Goal: Information Seeking & Learning: Check status

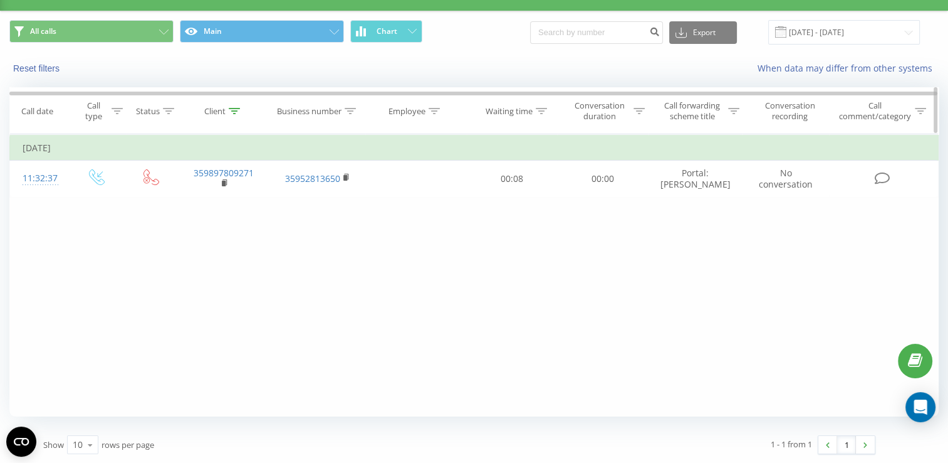
click at [238, 107] on div at bounding box center [234, 111] width 11 height 11
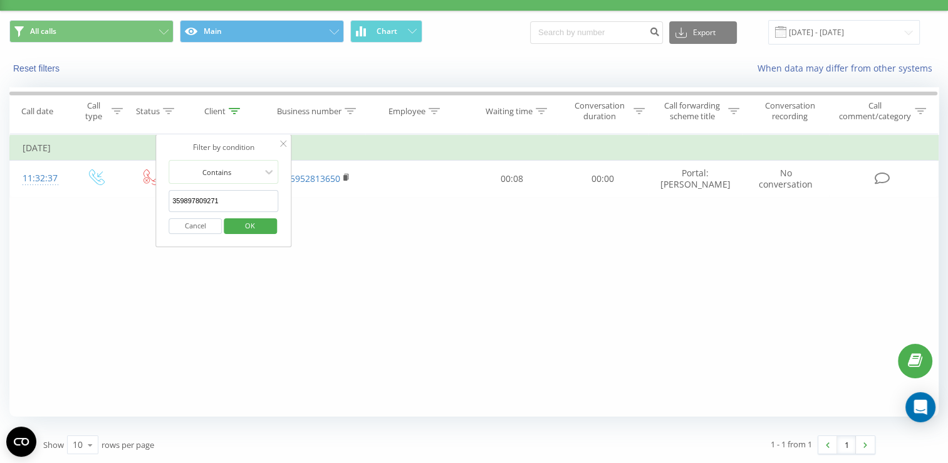
drag, startPoint x: 243, startPoint y: 200, endPoint x: 166, endPoint y: 196, distance: 77.2
click at [166, 196] on div "Filter by condition Contains 359897809271 Cancel OK" at bounding box center [223, 190] width 137 height 113
click at [228, 219] on button "OK" at bounding box center [250, 226] width 53 height 16
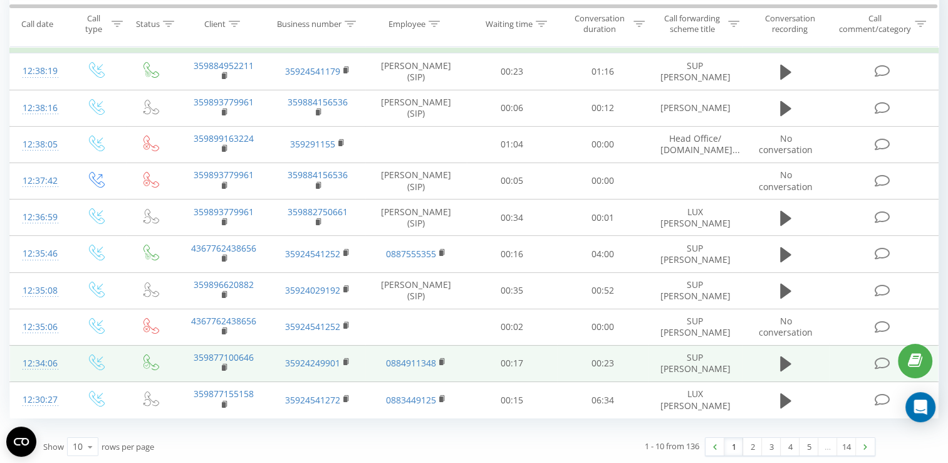
scroll to position [9, 0]
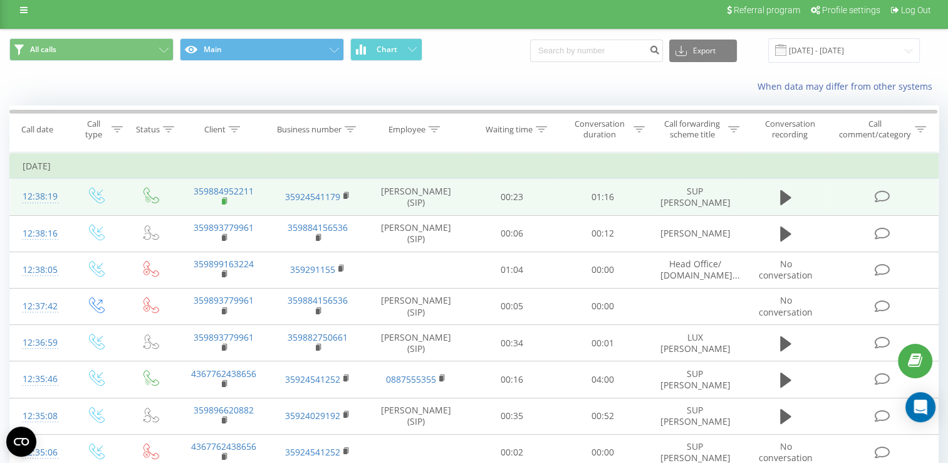
click at [223, 201] on rect at bounding box center [224, 202] width 4 height 6
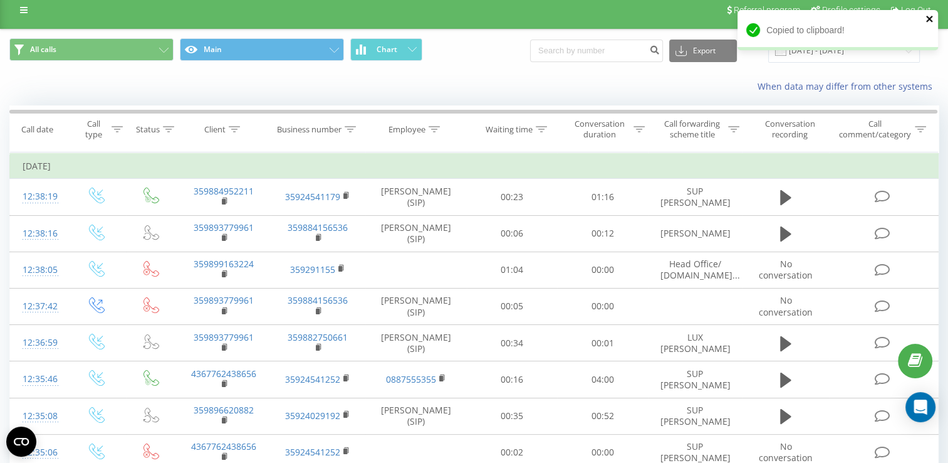
click at [932, 19] on icon "close" at bounding box center [930, 19] width 9 height 10
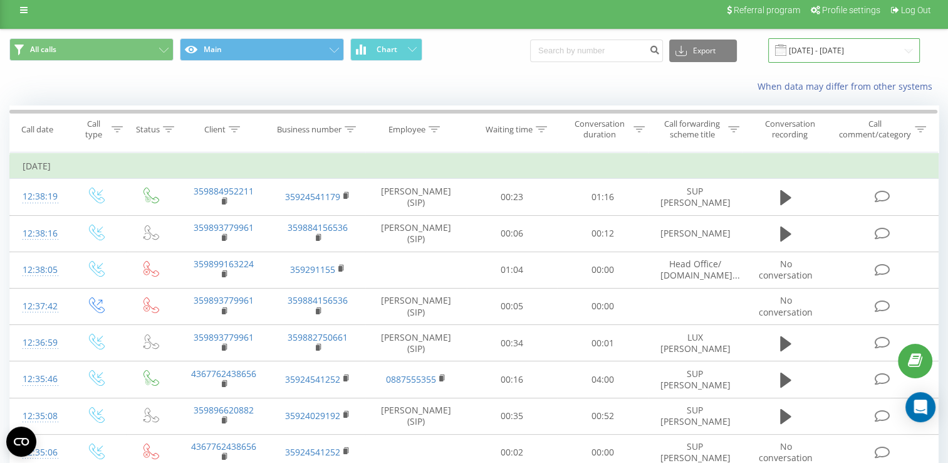
click at [907, 53] on input "[DATE] - [DATE]" at bounding box center [845, 50] width 152 height 24
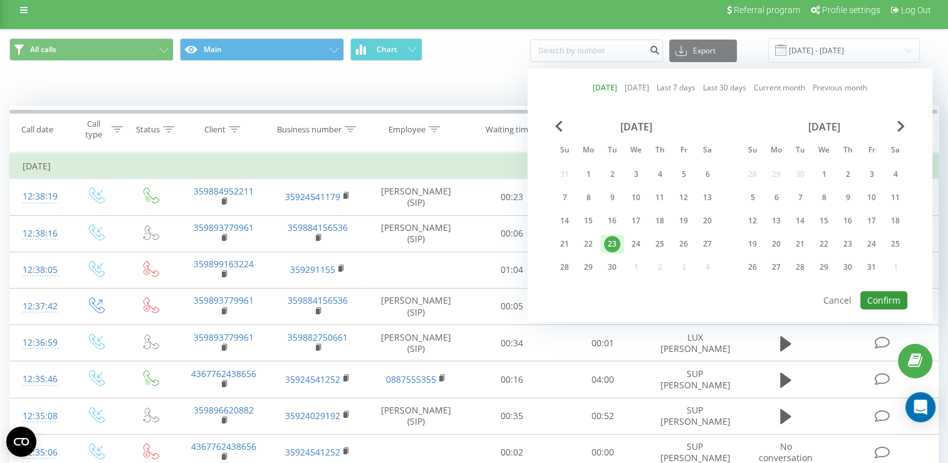
click at [883, 292] on button "Confirm" at bounding box center [884, 300] width 47 height 18
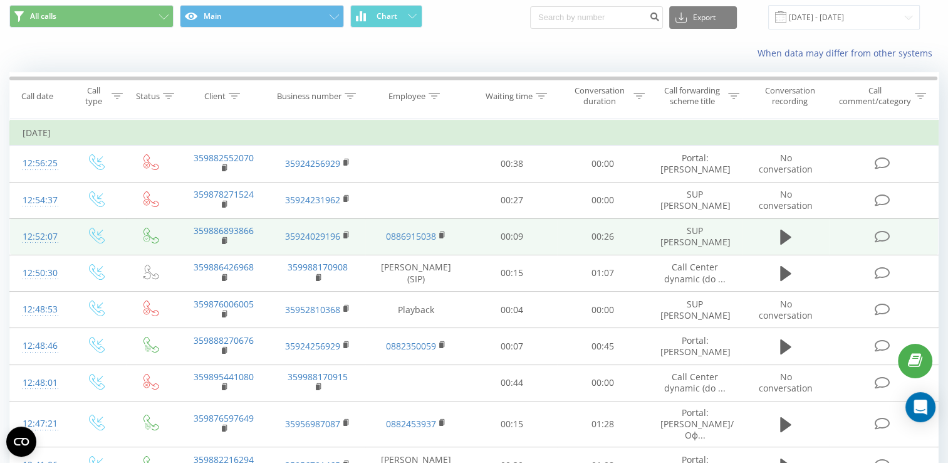
scroll to position [63, 0]
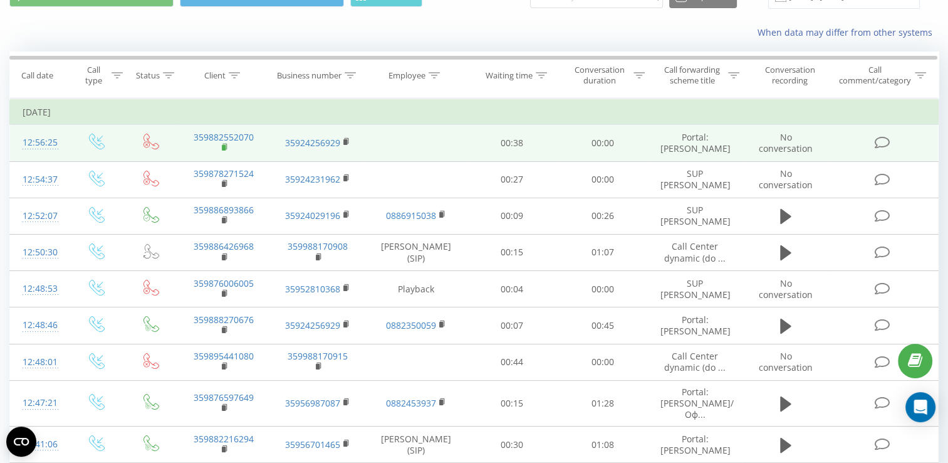
click at [224, 150] on rect at bounding box center [224, 148] width 4 height 6
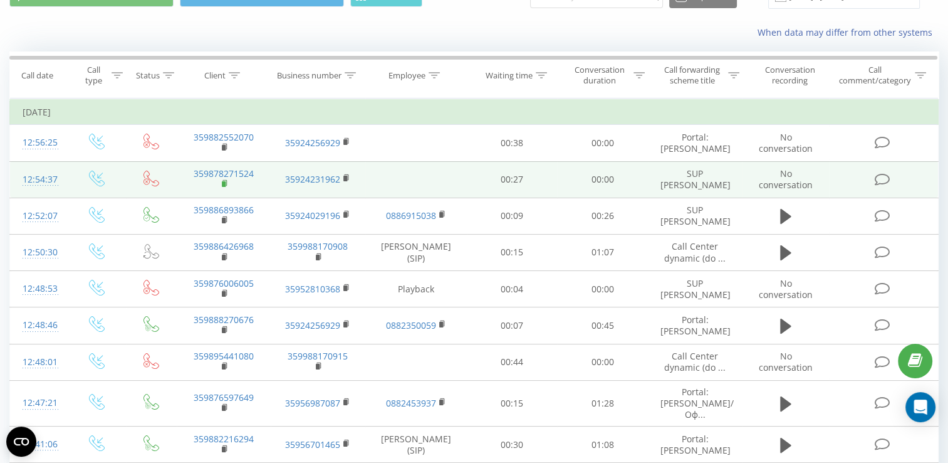
click at [223, 187] on rect at bounding box center [224, 184] width 4 height 6
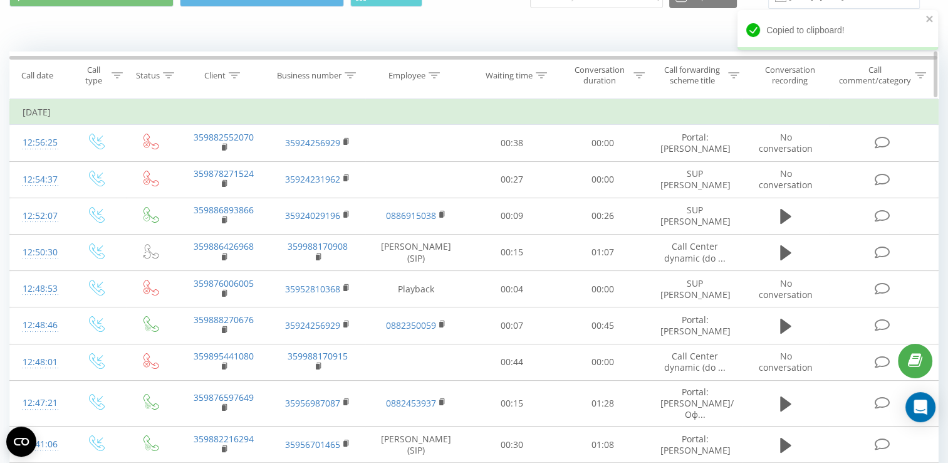
click at [234, 76] on icon at bounding box center [234, 75] width 11 height 6
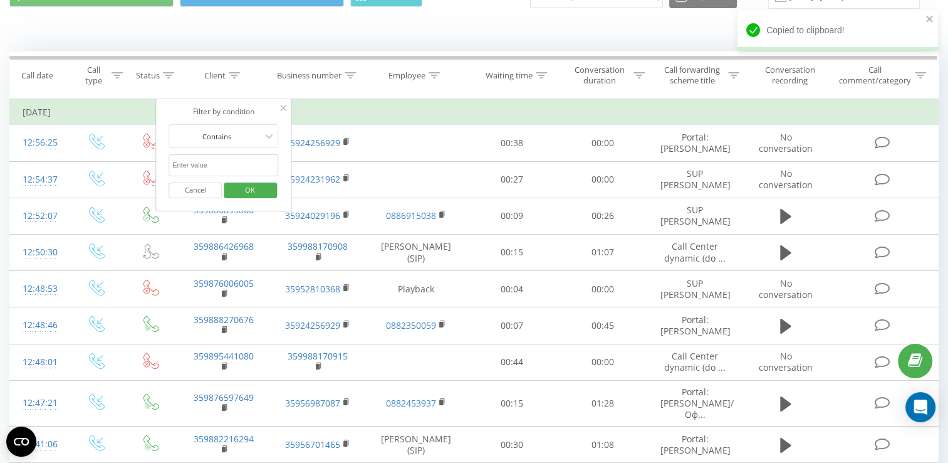
paste input "359878271524"
type input "359878271524"
click at [266, 188] on span "OK" at bounding box center [250, 189] width 35 height 19
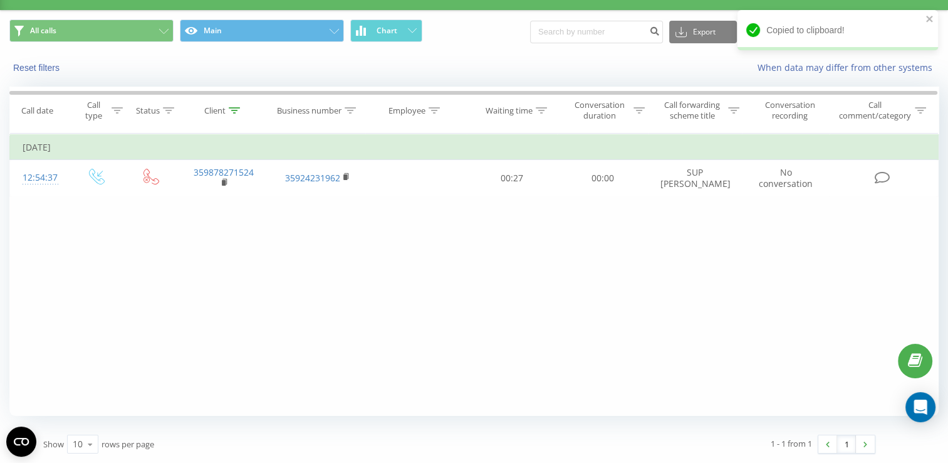
scroll to position [27, 0]
click at [237, 112] on icon at bounding box center [234, 111] width 11 height 6
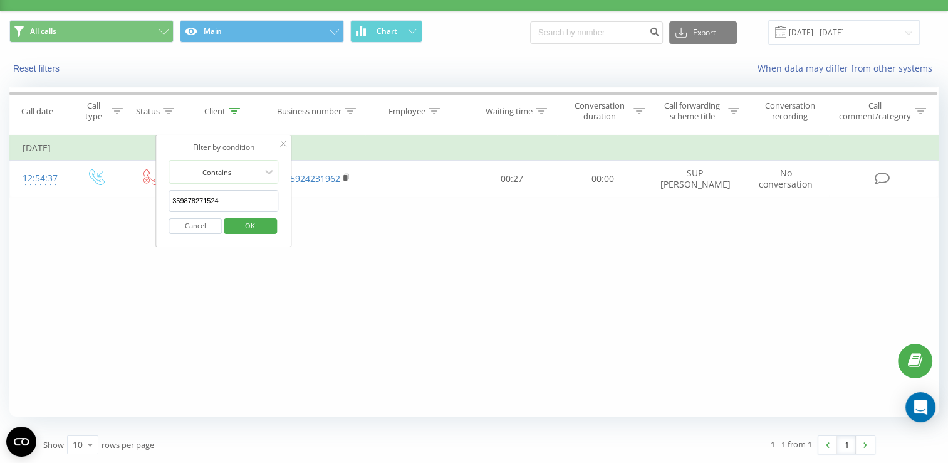
drag, startPoint x: 226, startPoint y: 197, endPoint x: 173, endPoint y: 197, distance: 53.3
click at [169, 197] on input "359878271524" at bounding box center [224, 201] width 110 height 22
click at [266, 229] on span "OK" at bounding box center [250, 225] width 35 height 19
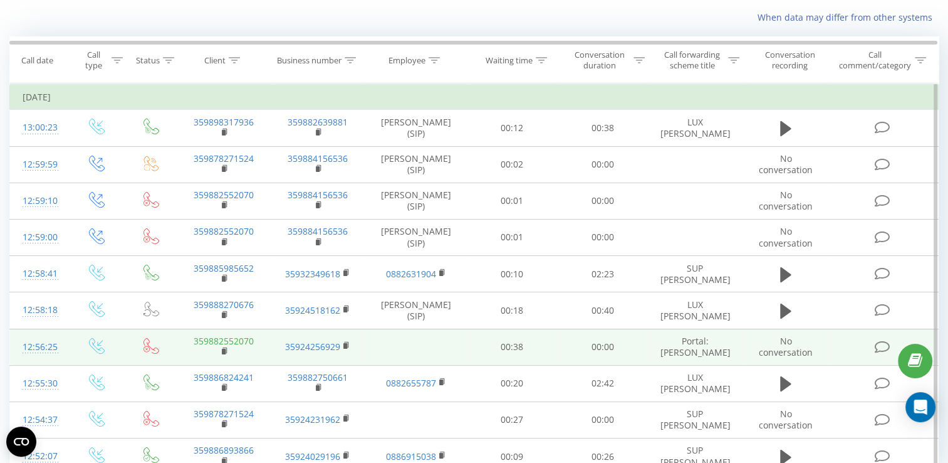
scroll to position [90, 0]
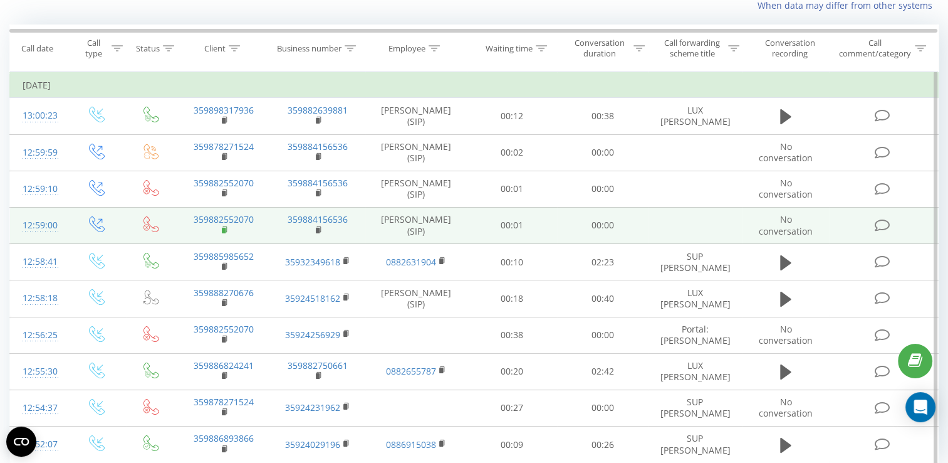
click at [224, 228] on rect at bounding box center [224, 231] width 4 height 6
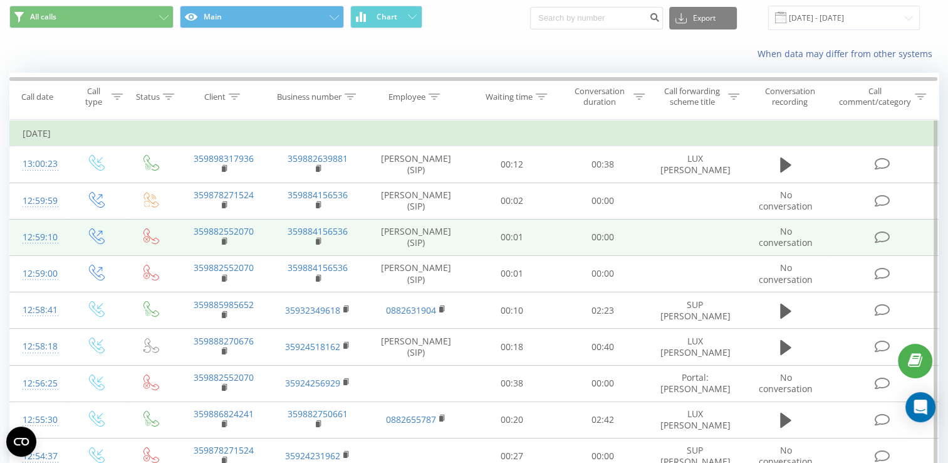
scroll to position [0, 0]
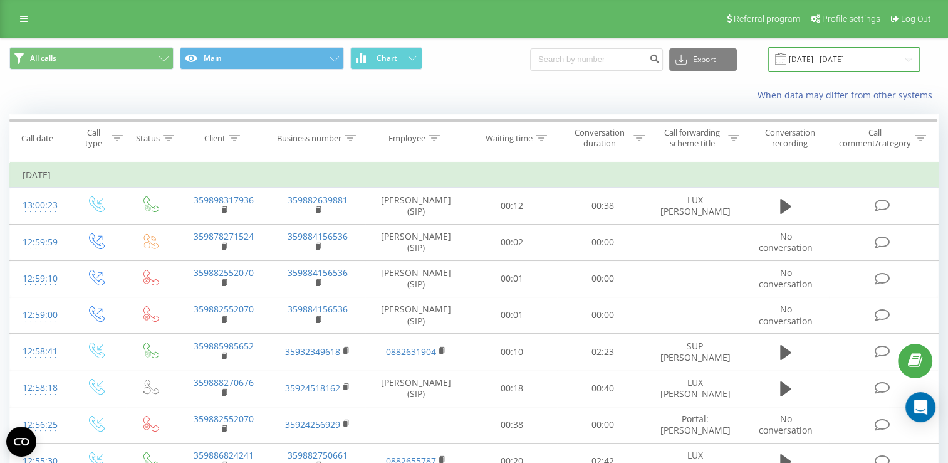
click at [908, 60] on input "[DATE] - [DATE]" at bounding box center [845, 59] width 152 height 24
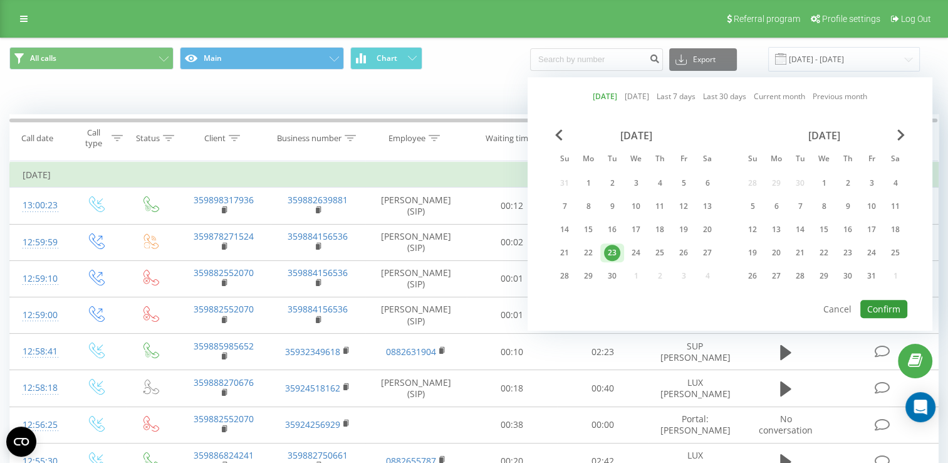
click at [878, 303] on button "Confirm" at bounding box center [884, 309] width 47 height 18
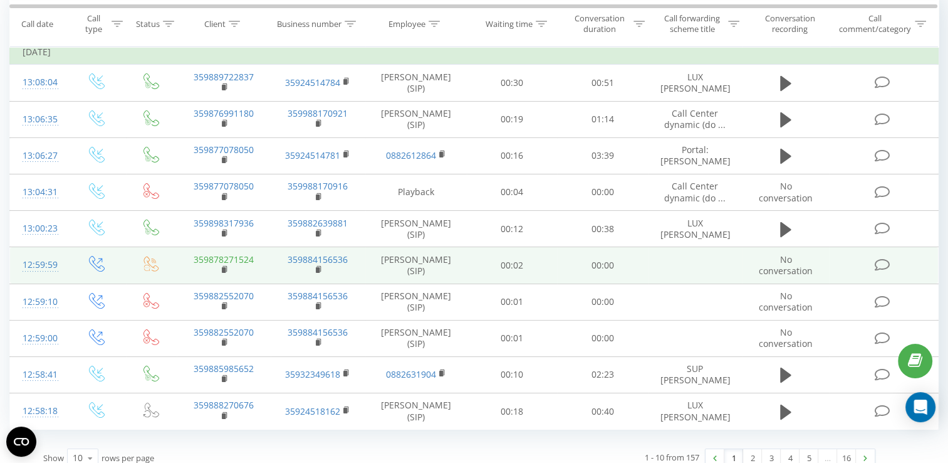
scroll to position [125, 0]
click at [224, 265] on rect at bounding box center [224, 268] width 4 height 6
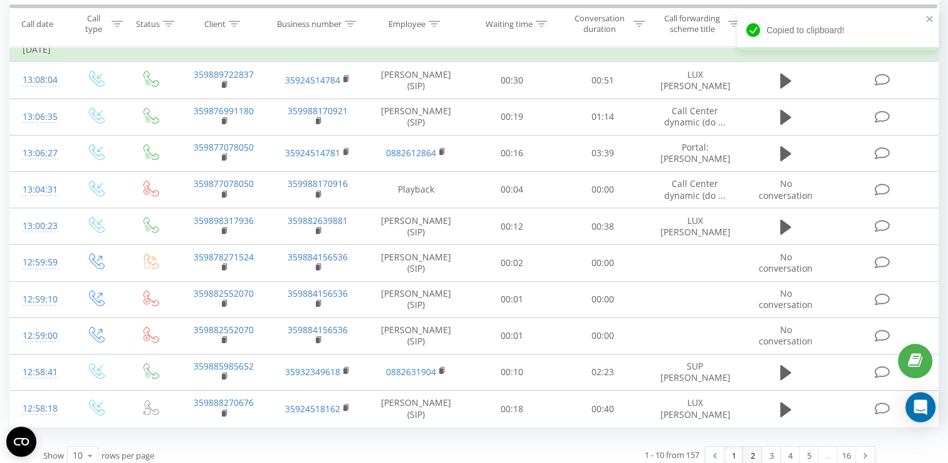
click at [749, 451] on link "2" at bounding box center [752, 455] width 19 height 18
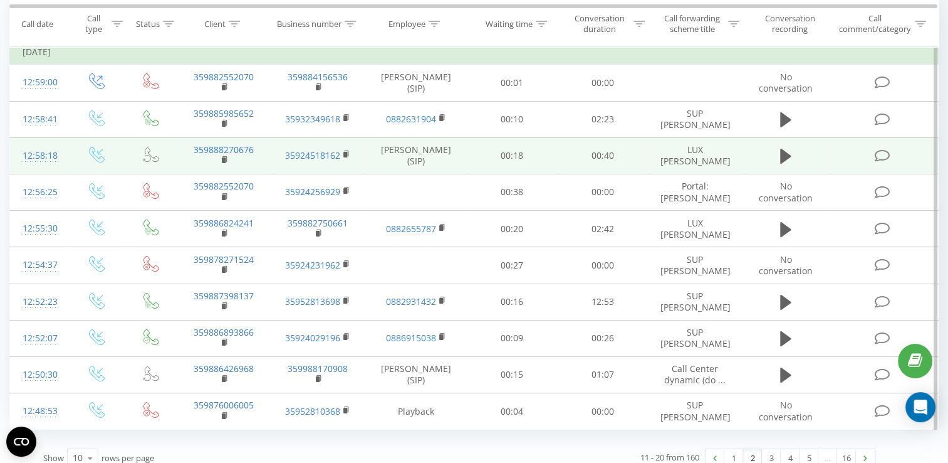
scroll to position [144, 0]
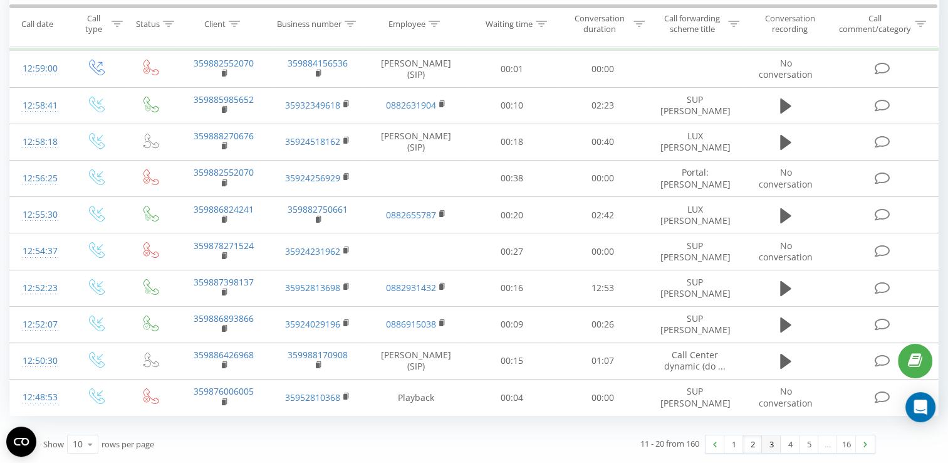
click at [765, 443] on link "3" at bounding box center [771, 444] width 19 height 18
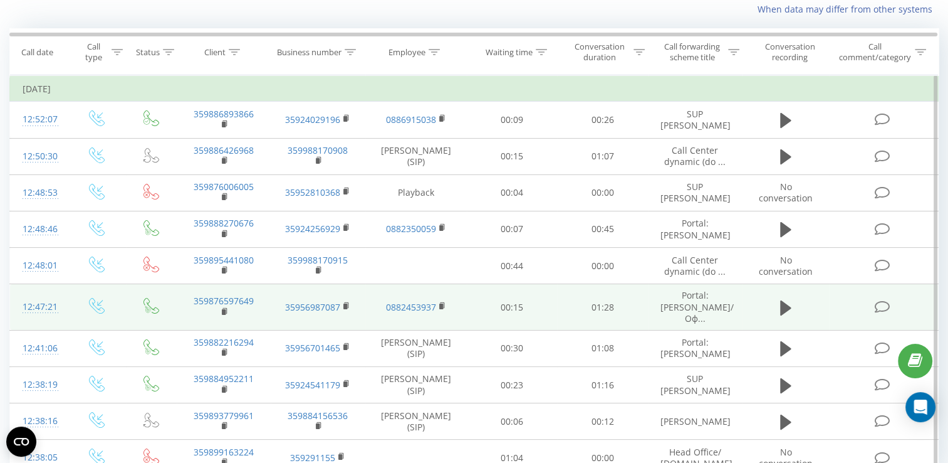
scroll to position [144, 0]
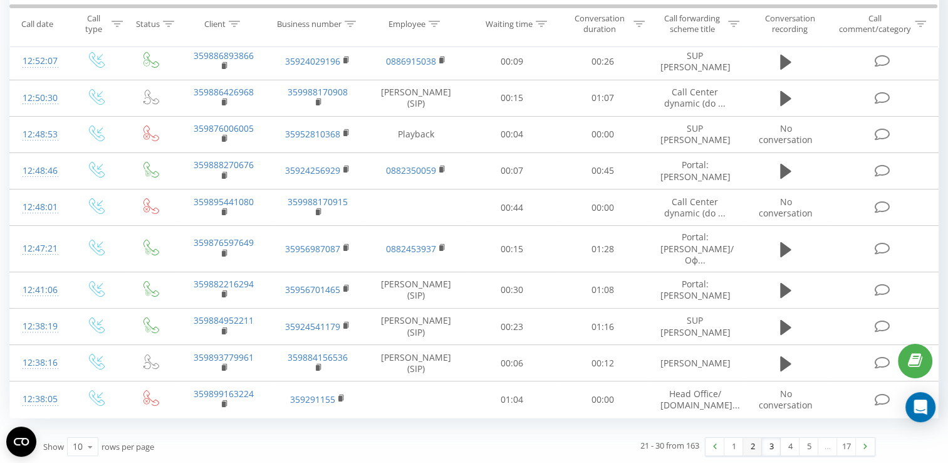
click at [747, 443] on link "2" at bounding box center [752, 447] width 19 height 18
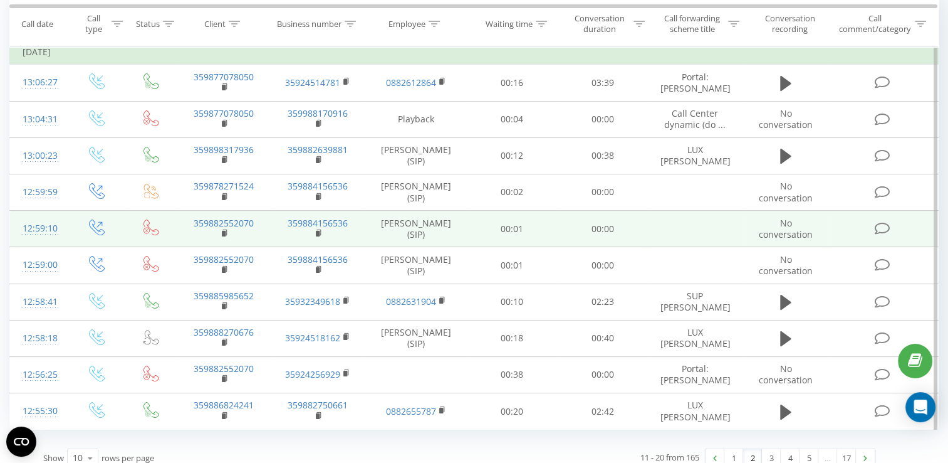
scroll to position [144, 0]
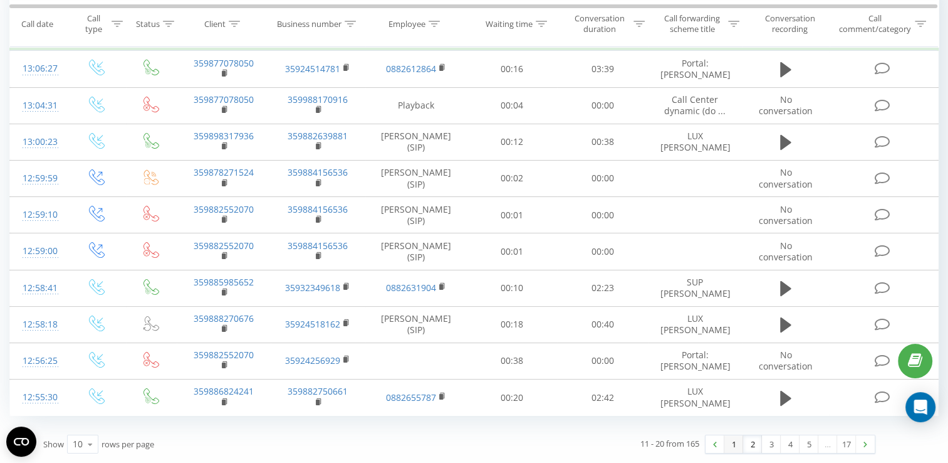
click at [737, 449] on link "1" at bounding box center [734, 444] width 19 height 18
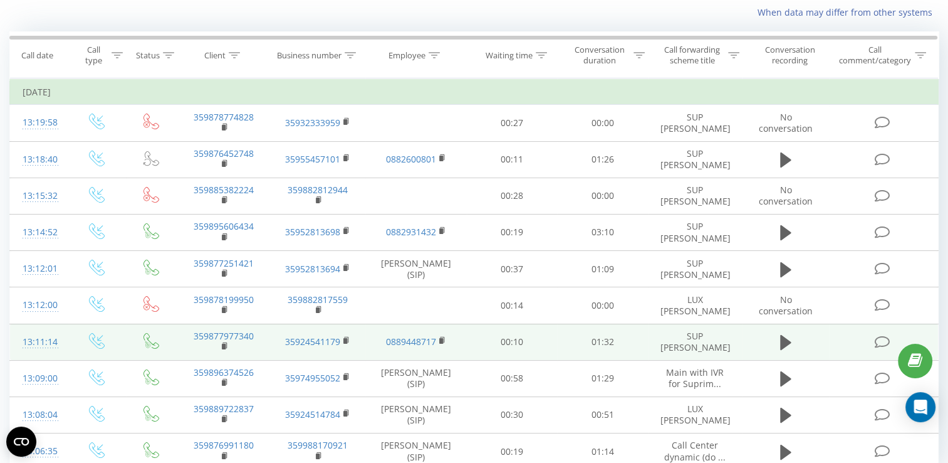
scroll to position [134, 0]
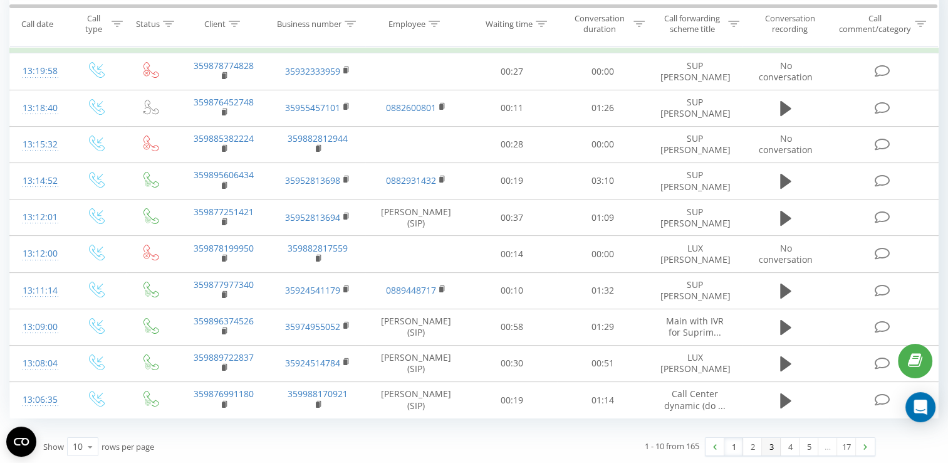
click at [775, 443] on link "3" at bounding box center [771, 447] width 19 height 18
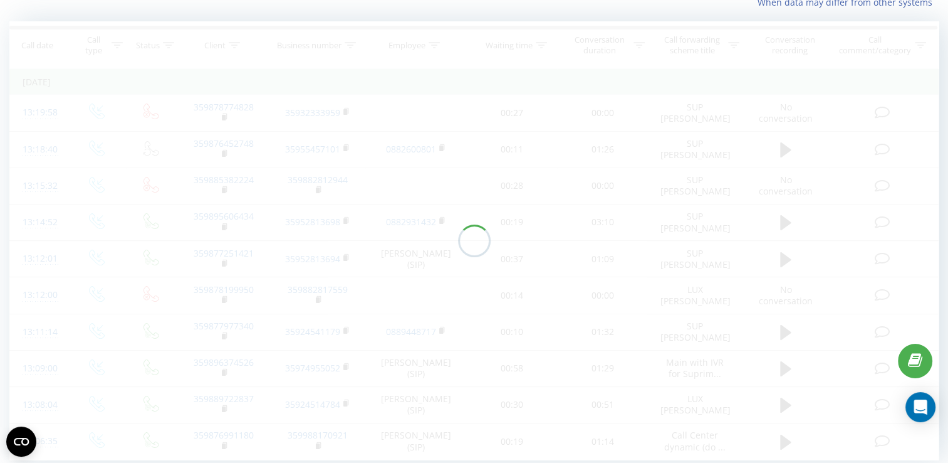
scroll to position [83, 0]
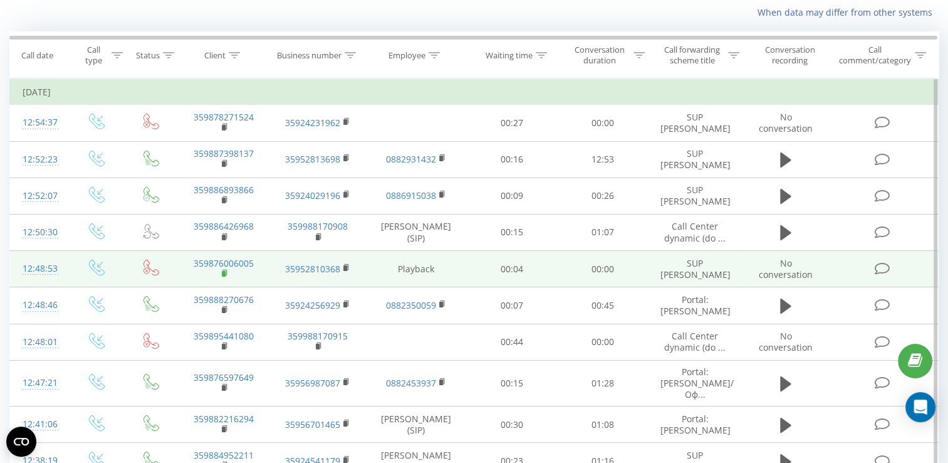
click at [224, 271] on rect at bounding box center [224, 274] width 4 height 6
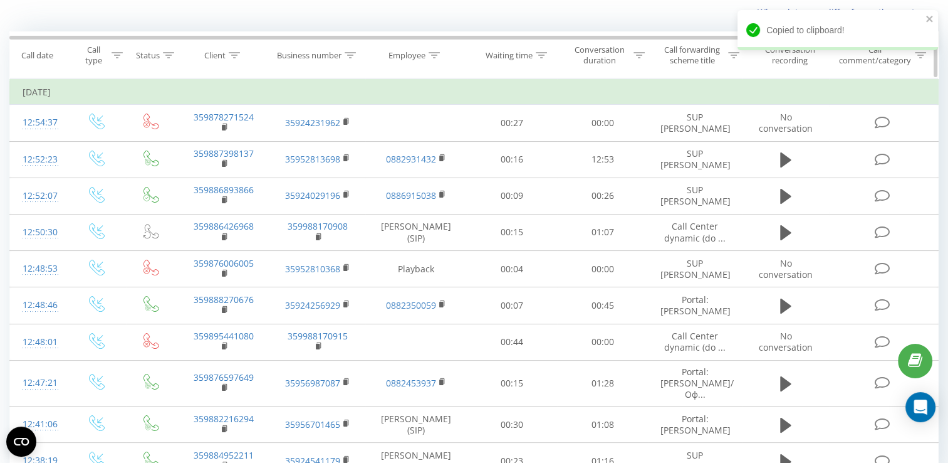
click at [233, 52] on icon at bounding box center [234, 55] width 11 height 6
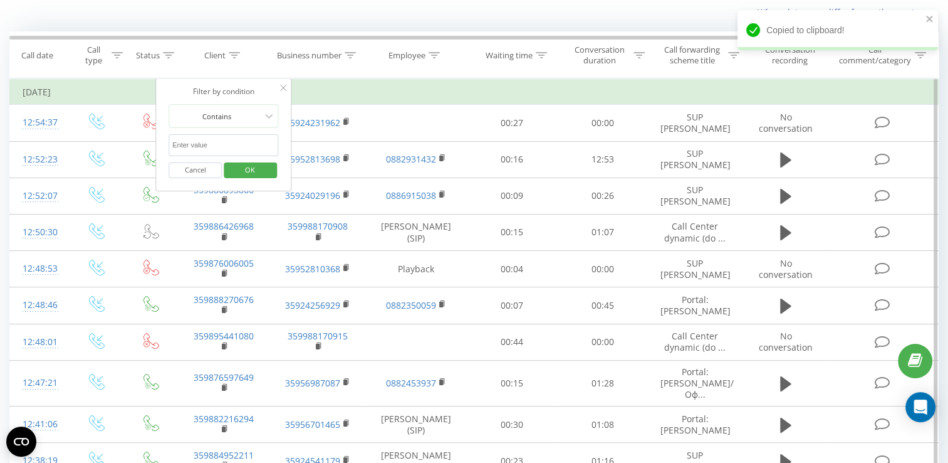
paste input "359876006005"
type input "359876006005"
click at [258, 169] on span "OK" at bounding box center [250, 169] width 35 height 19
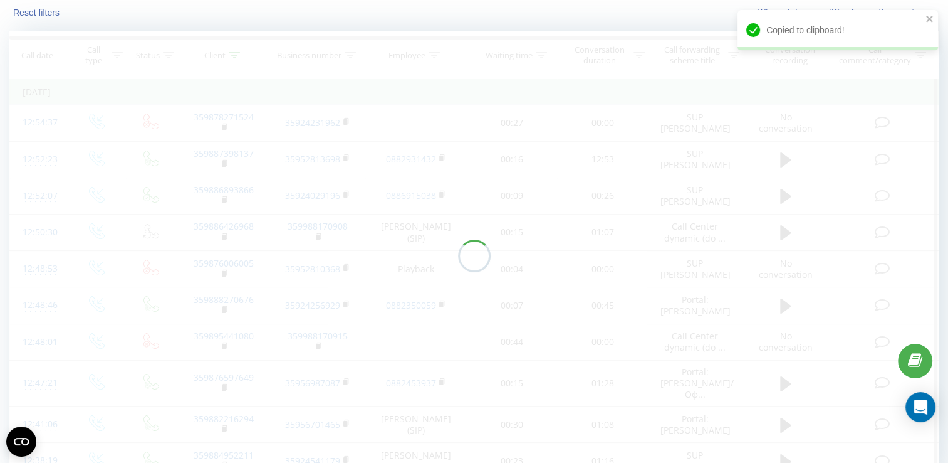
scroll to position [27, 0]
